Goal: Information Seeking & Learning: Learn about a topic

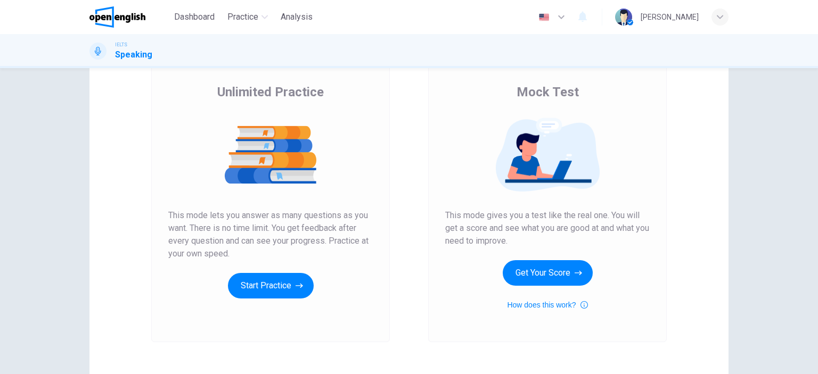
scroll to position [107, 0]
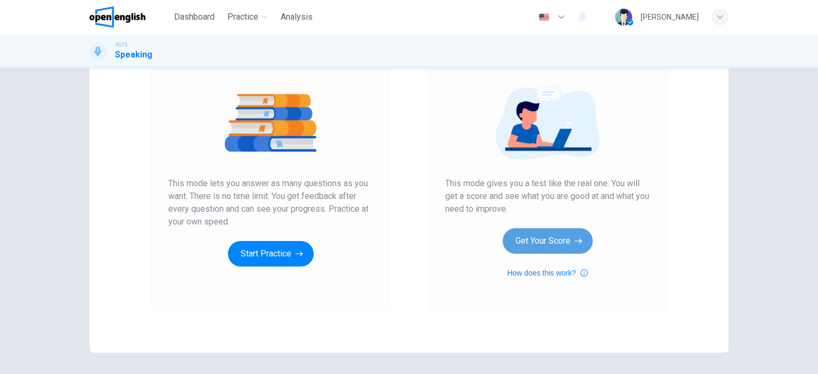
click at [542, 243] on button "Get Your Score" at bounding box center [548, 242] width 90 height 26
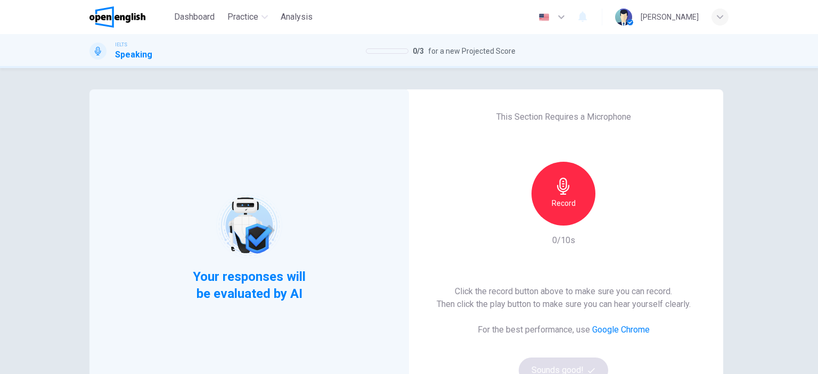
scroll to position [53, 0]
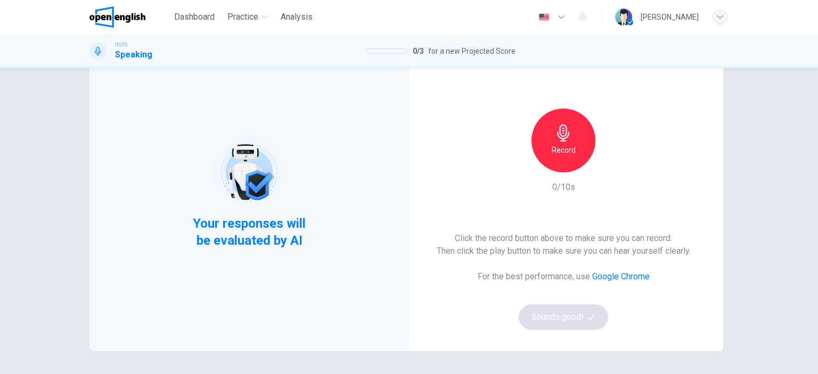
click at [558, 155] on h6 "Record" at bounding box center [564, 150] width 24 height 13
click at [560, 146] on h6 "Stop" at bounding box center [564, 150] width 16 height 13
click at [588, 317] on icon "button" at bounding box center [591, 317] width 7 height 7
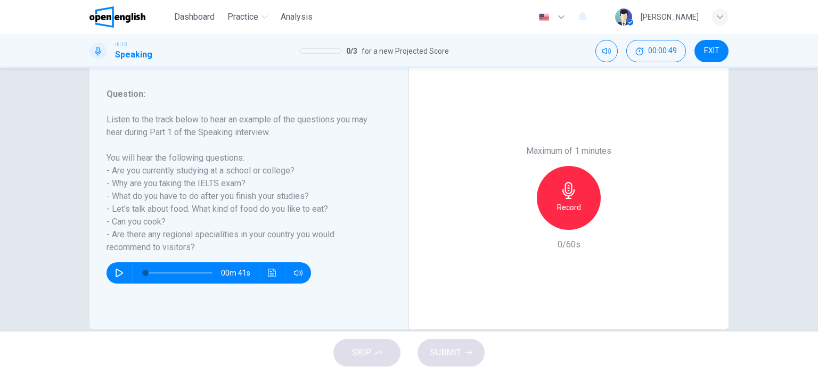
scroll to position [149, 0]
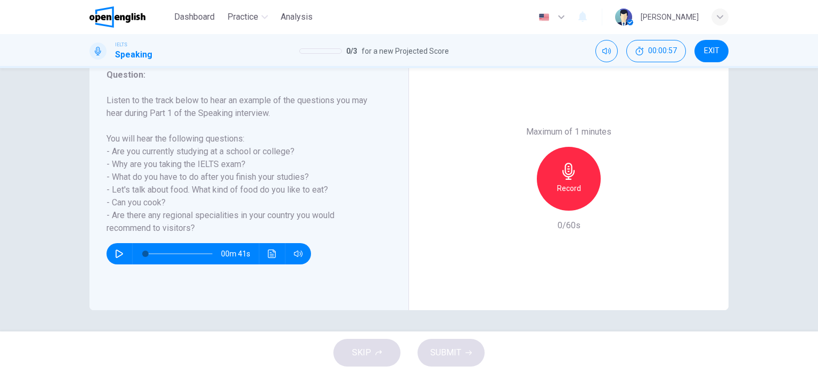
click at [115, 250] on icon "button" at bounding box center [119, 254] width 9 height 9
click at [229, 188] on h6 "Listen to the track below to hear an example of the questions you may hear duri…" at bounding box center [243, 164] width 272 height 141
click at [117, 251] on icon "button" at bounding box center [119, 254] width 9 height 9
click at [224, 170] on h6 "Listen to the track below to hear an example of the questions you may hear duri…" at bounding box center [243, 164] width 272 height 141
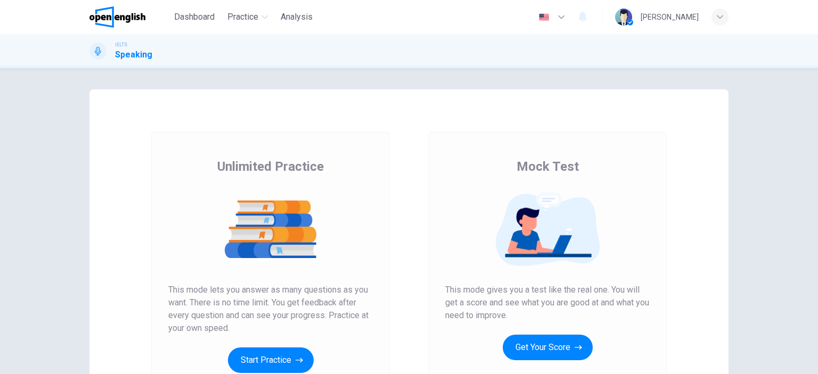
scroll to position [53, 0]
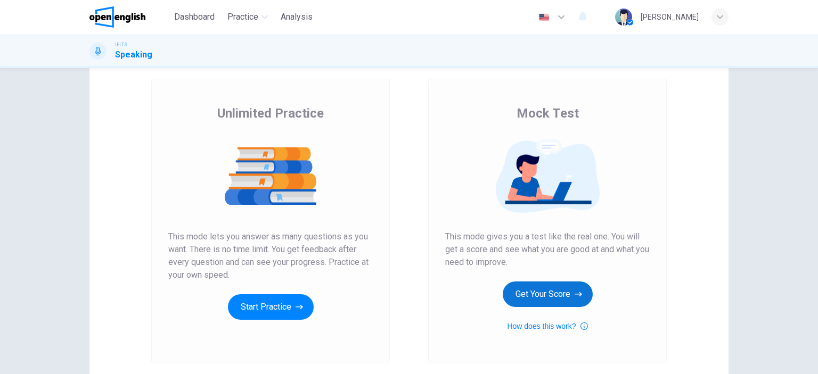
click at [544, 288] on button "Get Your Score" at bounding box center [548, 295] width 90 height 26
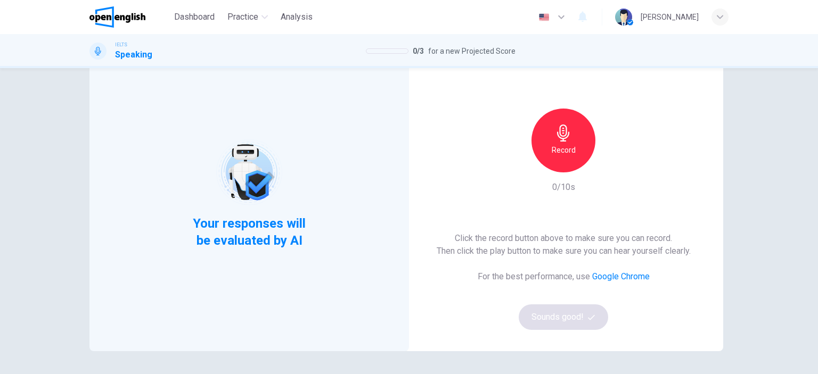
click at [557, 150] on h6 "Record" at bounding box center [564, 150] width 24 height 13
click at [487, 193] on div "This Section Requires a Microphone Stop 1/10s Click the record button above to …" at bounding box center [564, 193] width 320 height 315
click at [556, 148] on h6 "Stop" at bounding box center [564, 150] width 16 height 13
click at [545, 317] on button "Sounds good!" at bounding box center [563, 318] width 89 height 26
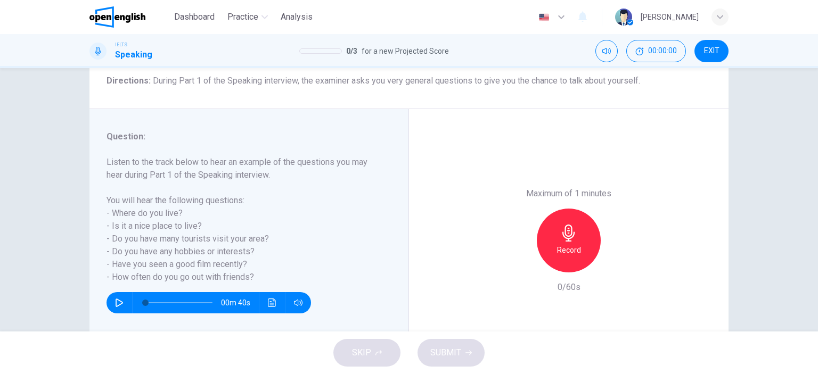
scroll to position [107, 0]
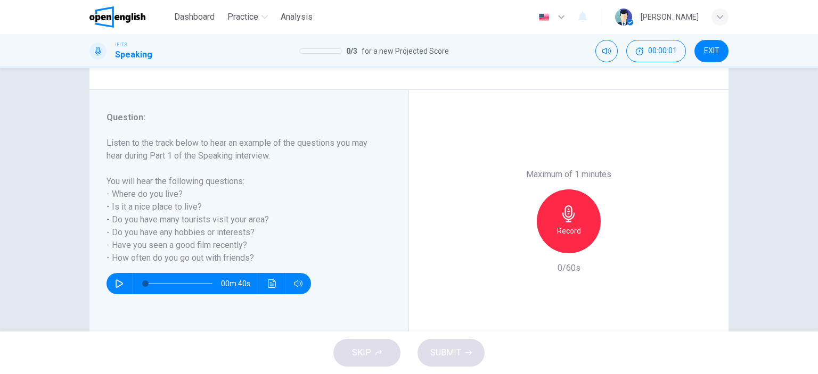
click at [115, 285] on icon "button" at bounding box center [119, 284] width 9 height 9
click at [118, 284] on icon "button" at bounding box center [119, 284] width 9 height 9
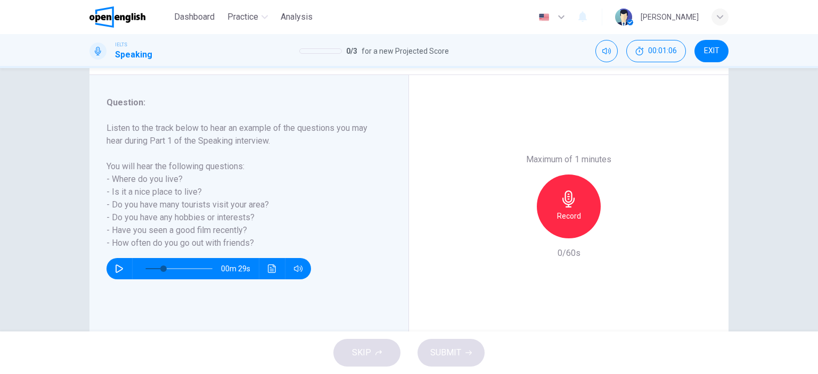
scroll to position [96, 0]
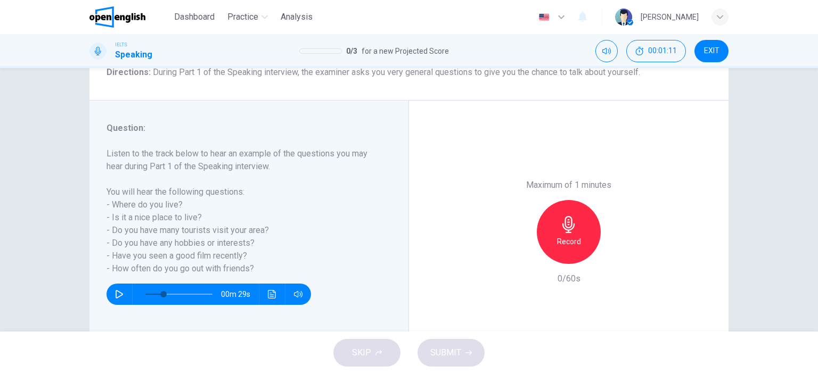
click at [574, 237] on h6 "Record" at bounding box center [569, 241] width 24 height 13
click at [567, 236] on h6 "Stop" at bounding box center [569, 241] width 16 height 13
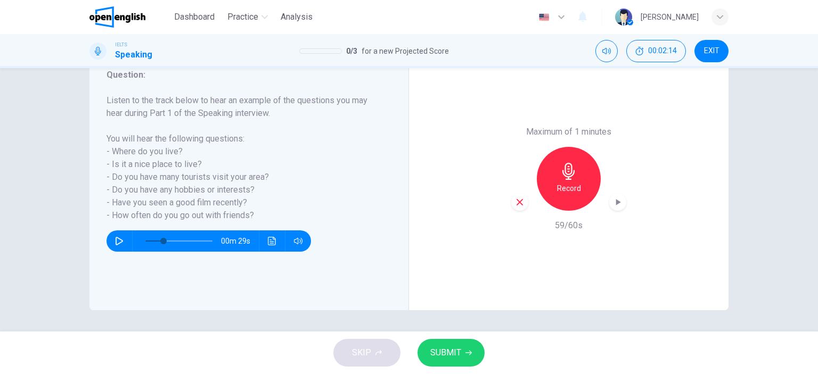
click at [458, 351] on span "SUBMIT" at bounding box center [445, 353] width 31 height 15
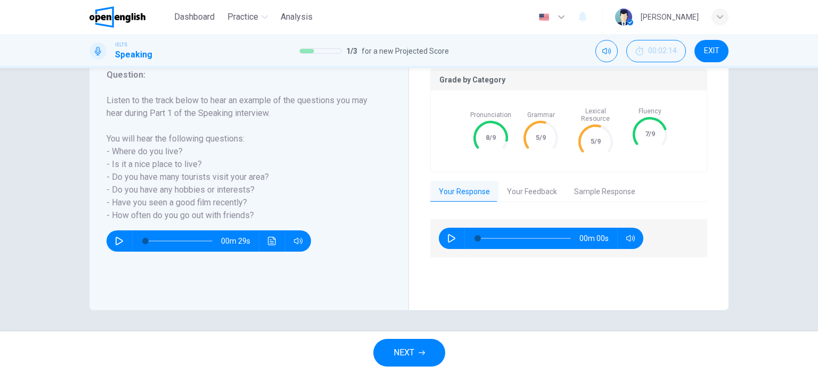
type input "*"
click at [447, 234] on icon "button" at bounding box center [451, 238] width 9 height 9
type input "***"
click at [518, 188] on button "Your Feedback" at bounding box center [532, 192] width 67 height 22
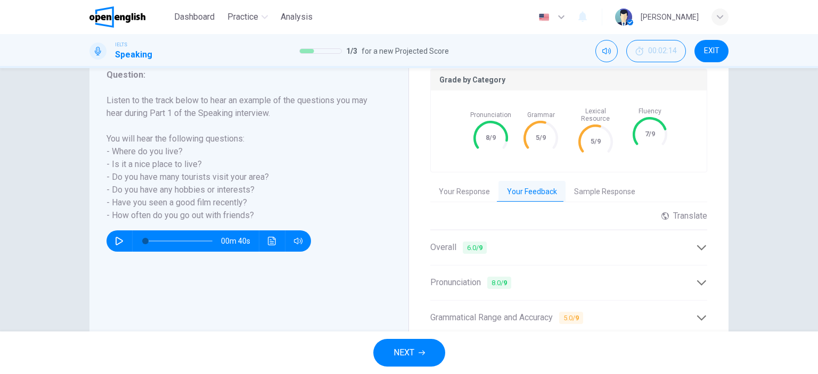
click at [700, 244] on icon at bounding box center [701, 247] width 11 height 11
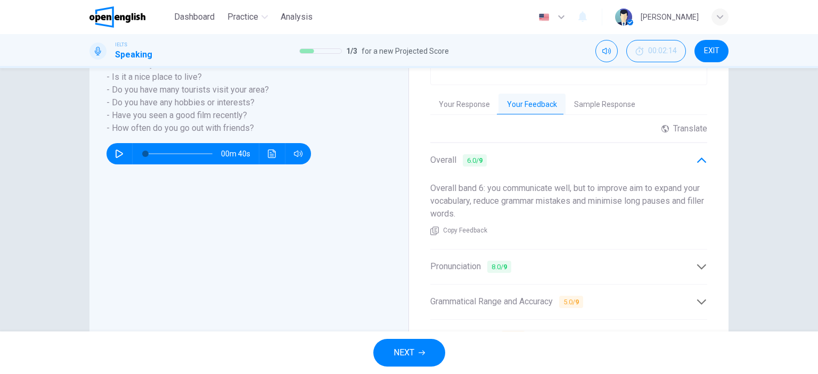
scroll to position [256, 0]
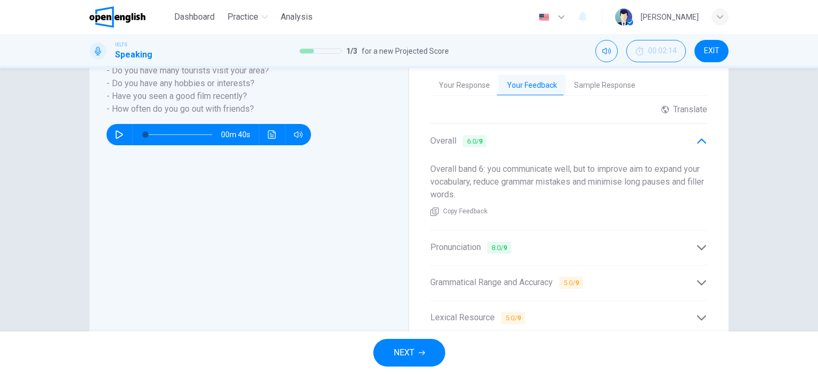
click at [652, 251] on div "Pronunciation 8.0 / 9" at bounding box center [568, 248] width 277 height 26
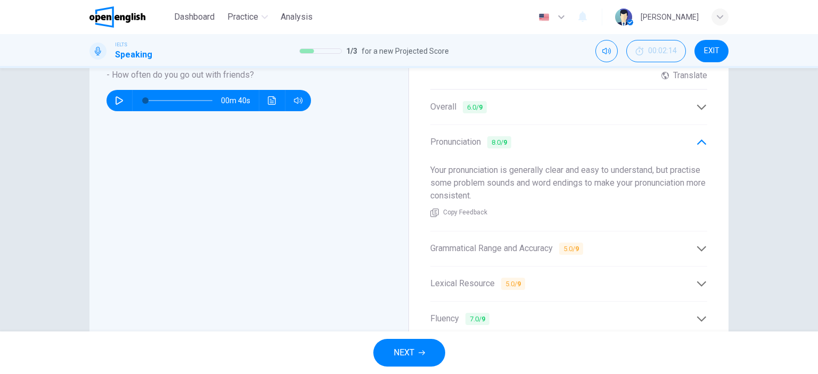
scroll to position [309, 0]
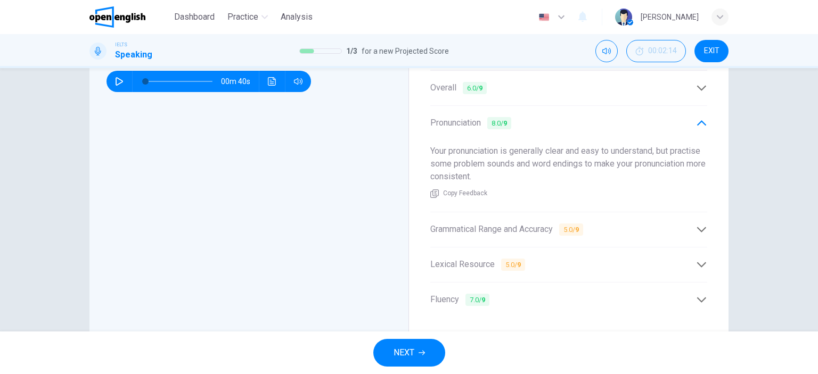
click at [679, 228] on div "Grammatical Range and Accuracy 5.0 / 9" at bounding box center [563, 229] width 266 height 13
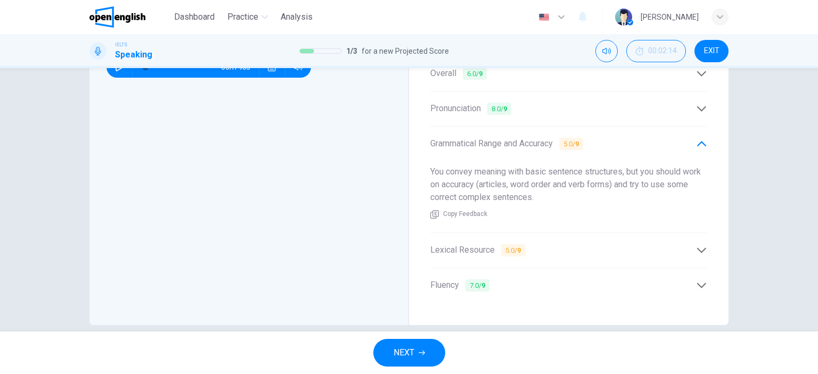
scroll to position [331, 0]
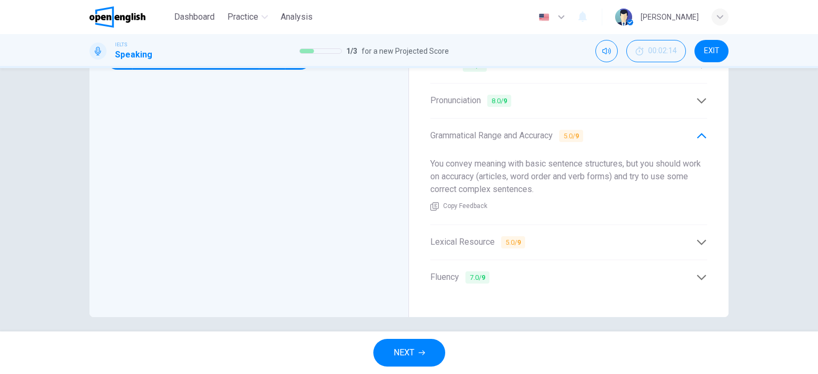
click at [600, 236] on div "Lexical Resource 5.0 / 9" at bounding box center [563, 242] width 266 height 13
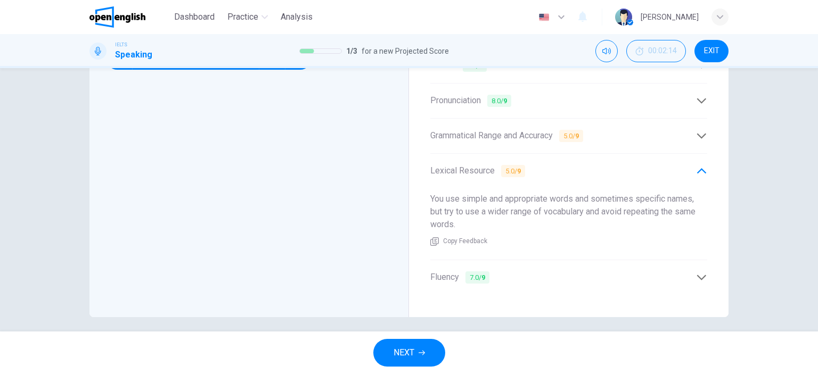
click at [605, 276] on div "Fluency 7.0 / 9" at bounding box center [563, 277] width 266 height 13
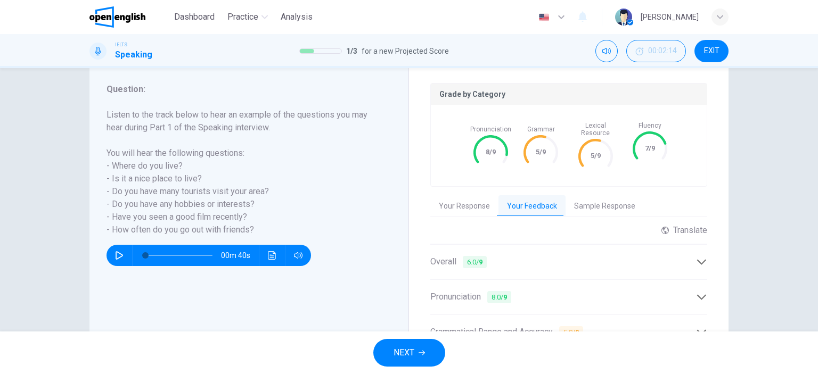
scroll to position [159, 0]
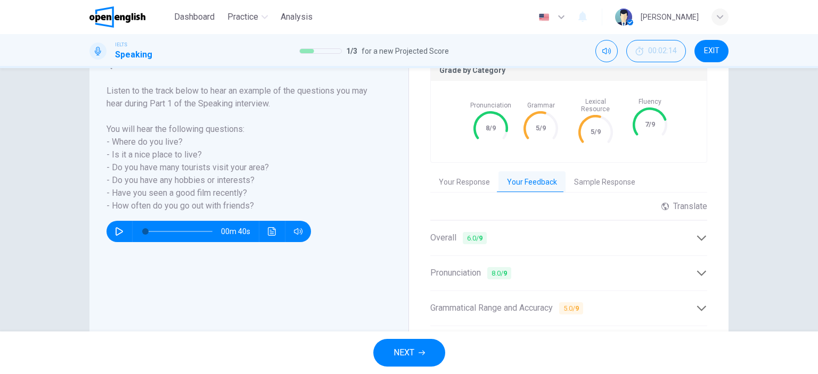
click at [403, 349] on span "NEXT" at bounding box center [404, 353] width 21 height 15
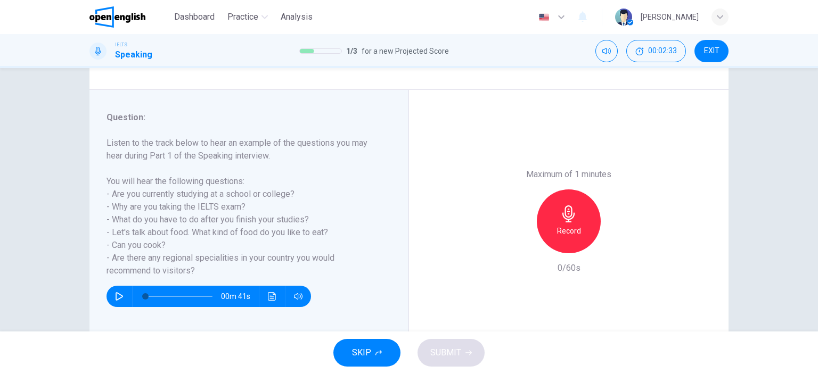
scroll to position [149, 0]
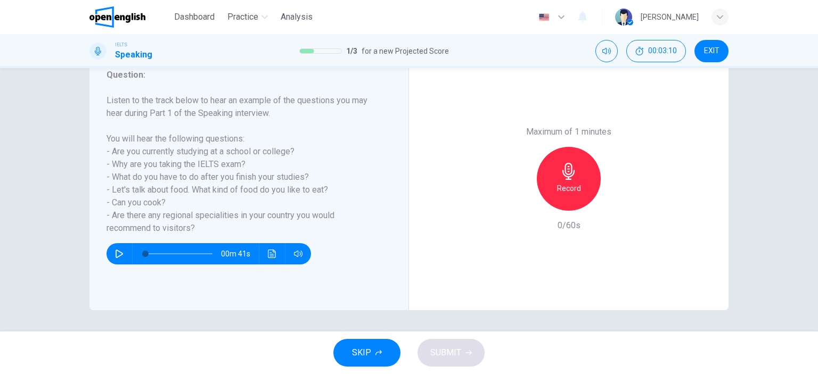
click at [118, 252] on icon "button" at bounding box center [119, 254] width 7 height 9
type input "*"
click at [566, 183] on h6 "Record" at bounding box center [569, 188] width 24 height 13
click at [516, 206] on icon "button" at bounding box center [520, 203] width 10 height 10
click at [568, 178] on icon "button" at bounding box center [568, 171] width 17 height 17
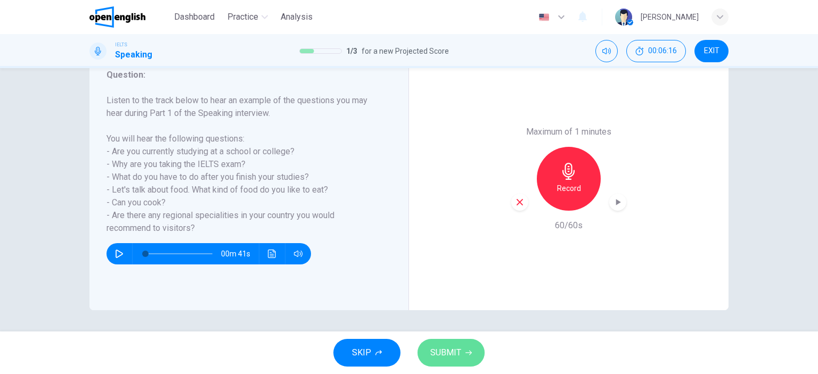
drag, startPoint x: 458, startPoint y: 349, endPoint x: 463, endPoint y: 343, distance: 8.3
click at [458, 349] on span "SUBMIT" at bounding box center [445, 353] width 31 height 15
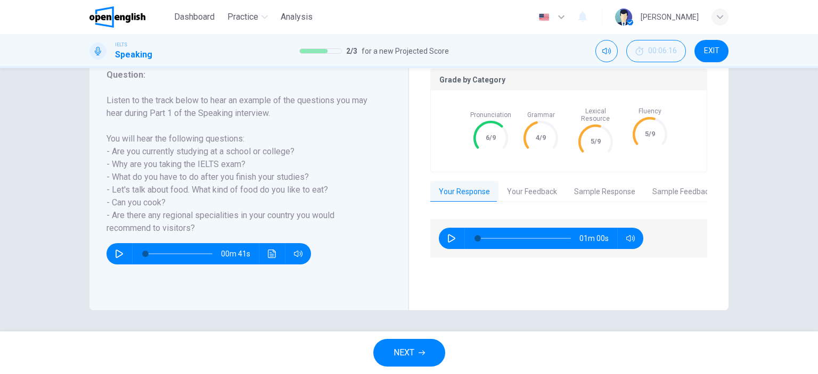
click at [444, 234] on button "button" at bounding box center [451, 238] width 17 height 21
type input "**"
click at [537, 183] on button "Your Feedback" at bounding box center [532, 192] width 67 height 22
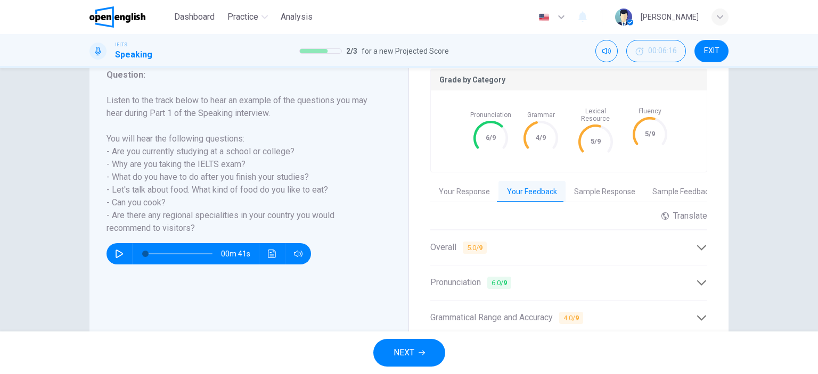
click at [577, 243] on div "Overall 5.0 / 9" at bounding box center [563, 247] width 266 height 13
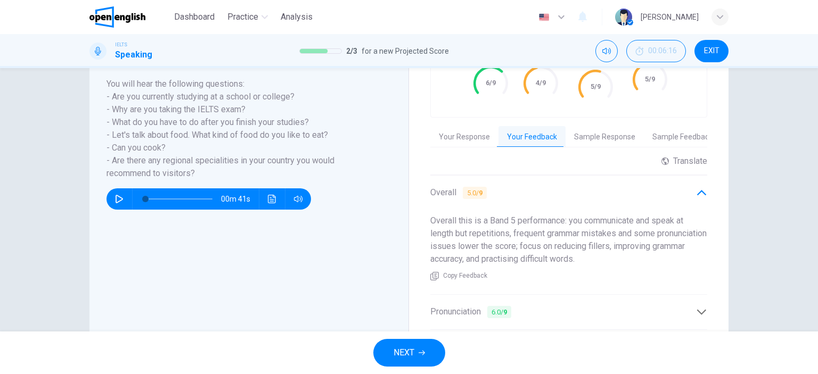
scroll to position [184, 0]
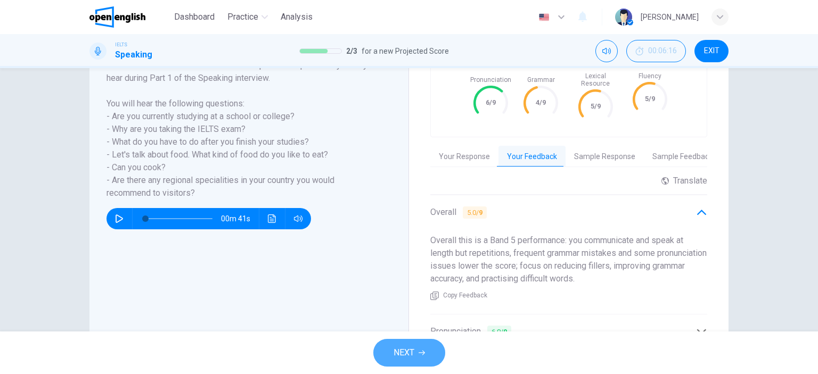
click at [415, 351] on button "NEXT" at bounding box center [409, 353] width 72 height 28
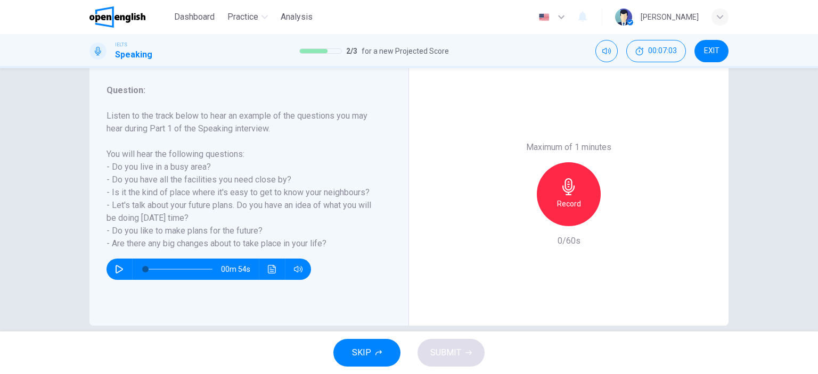
scroll to position [149, 0]
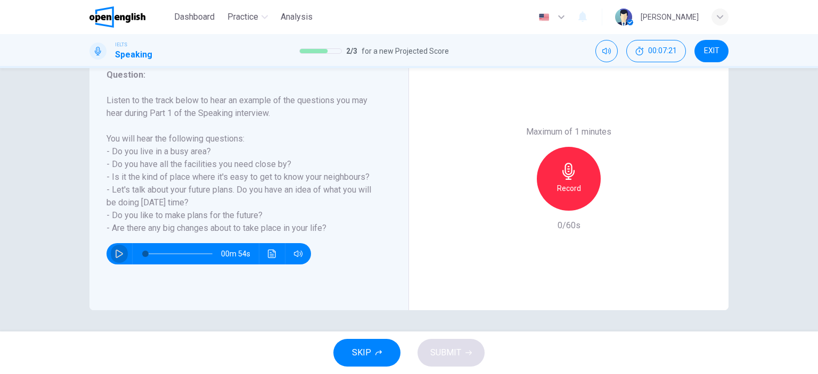
click at [116, 255] on icon "button" at bounding box center [119, 254] width 7 height 9
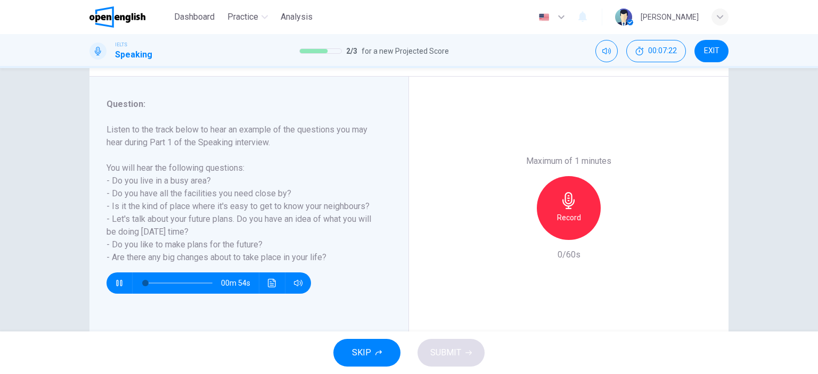
scroll to position [96, 0]
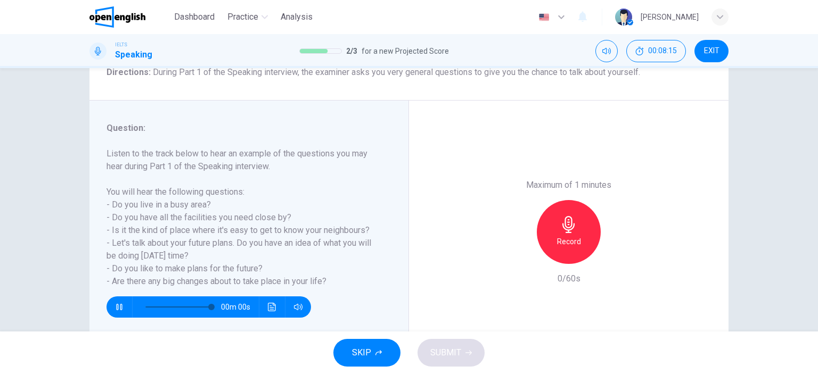
type input "*"
click at [569, 234] on div "Record" at bounding box center [569, 232] width 64 height 64
click at [517, 257] on icon "button" at bounding box center [520, 255] width 6 height 6
click at [568, 221] on icon "button" at bounding box center [569, 224] width 12 height 17
click at [466, 349] on button "SUBMIT" at bounding box center [451, 353] width 67 height 28
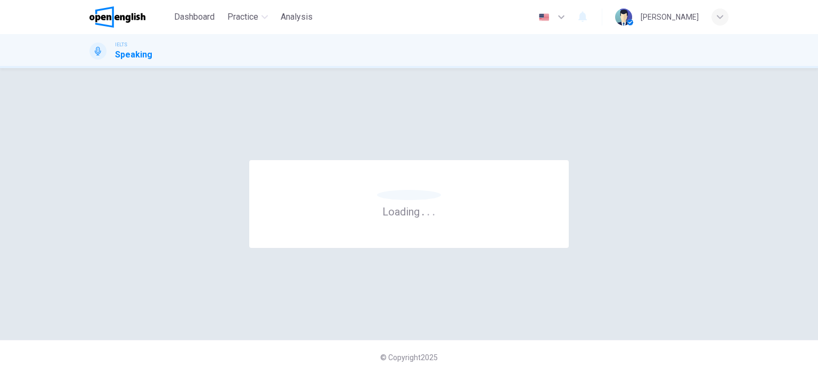
scroll to position [0, 0]
